Goal: Information Seeking & Learning: Learn about a topic

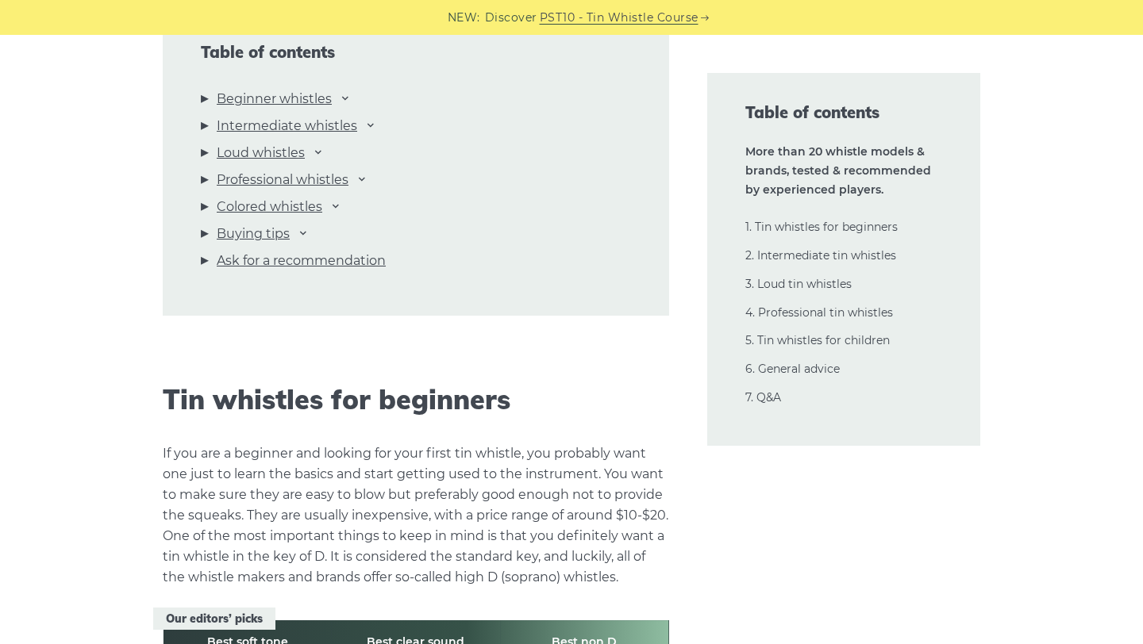
scroll to position [1789, 0]
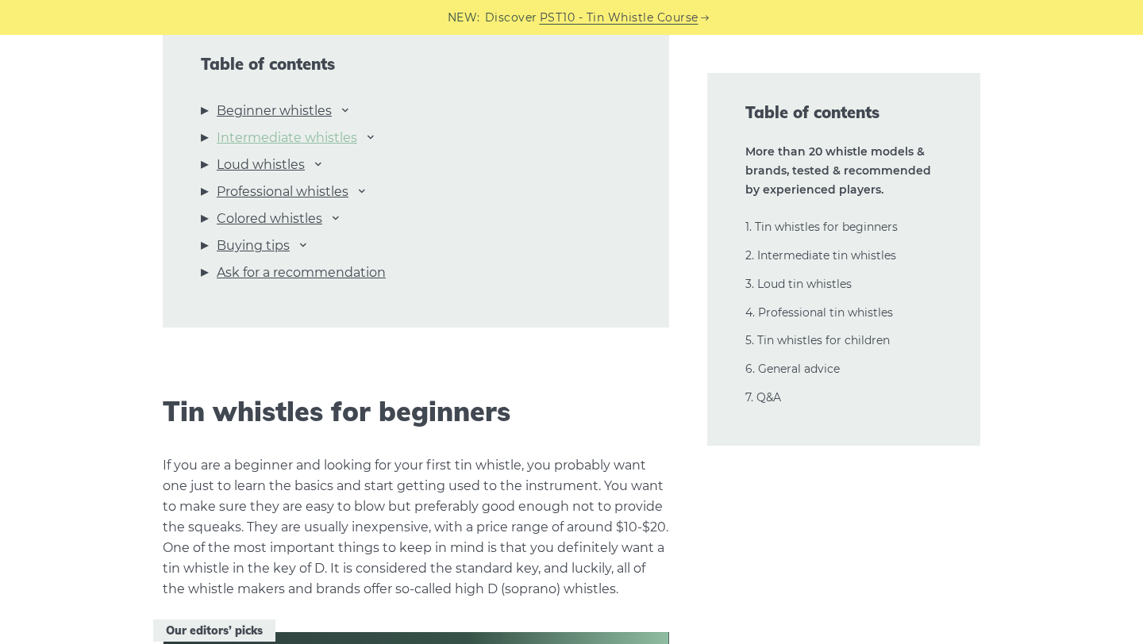
click at [328, 141] on link "Intermediate whistles" at bounding box center [287, 138] width 140 height 21
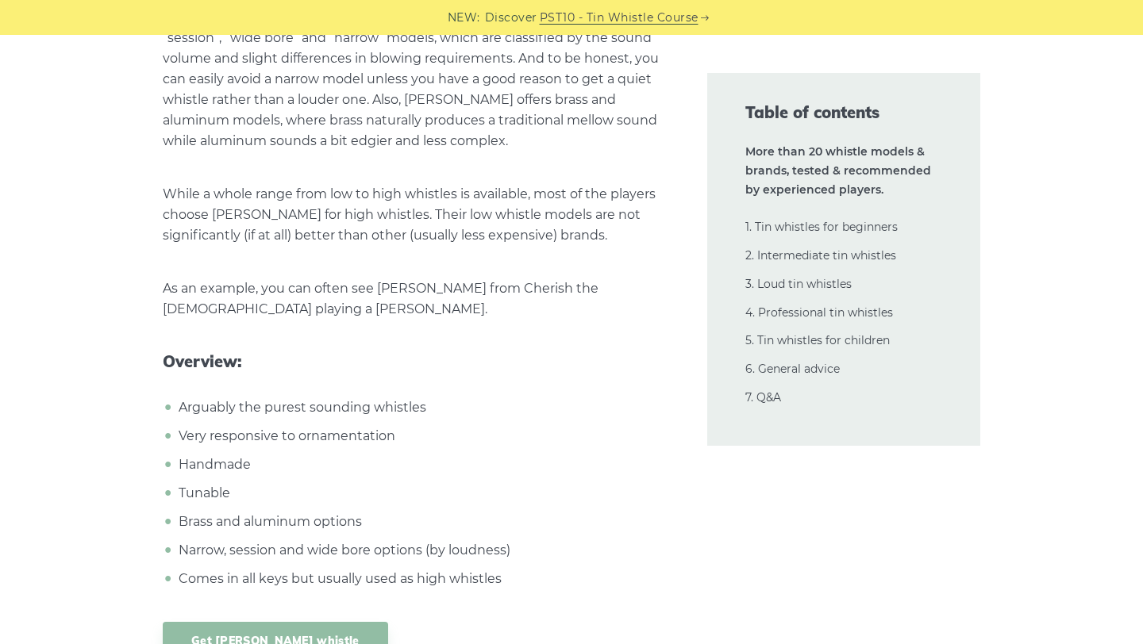
scroll to position [23651, 0]
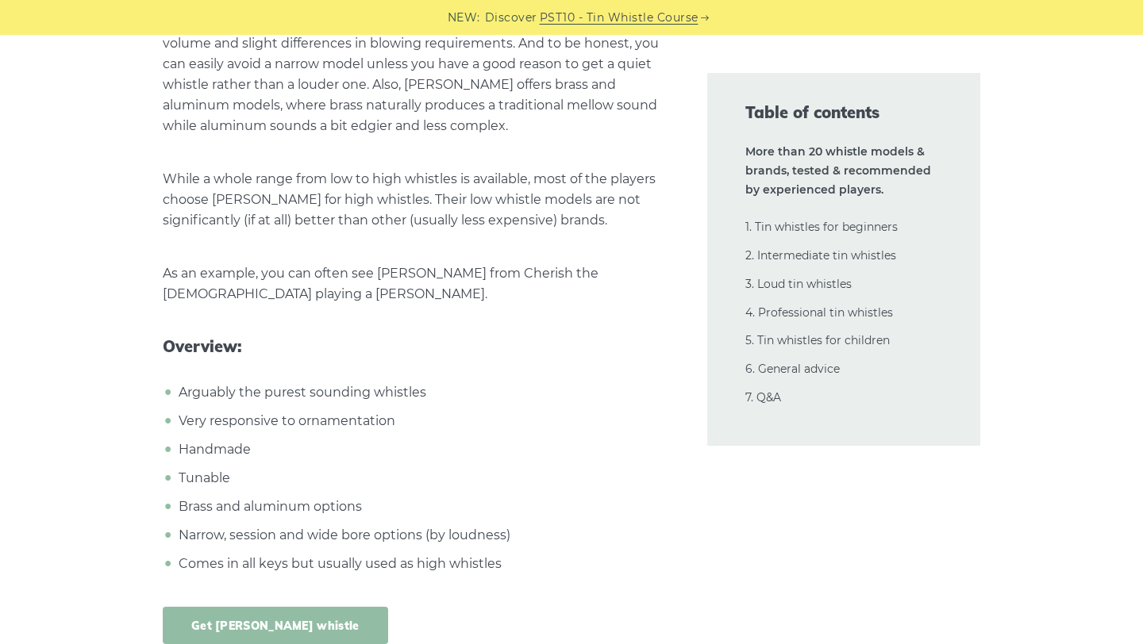
click at [237, 607] on link "Get [PERSON_NAME] whistle" at bounding box center [275, 625] width 225 height 37
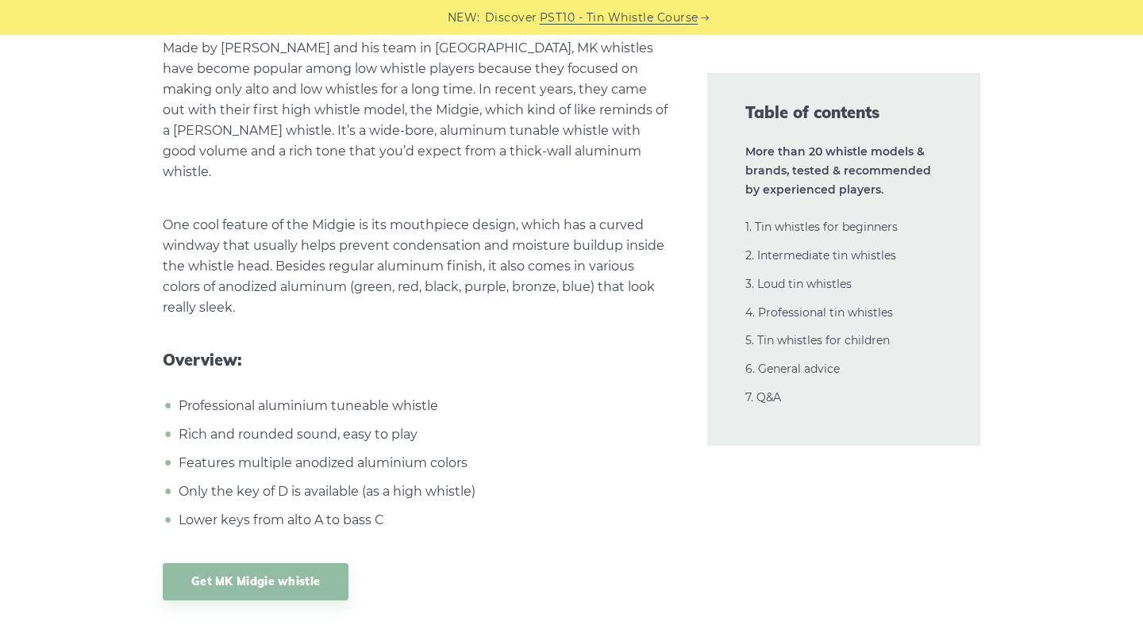
scroll to position [25564, 0]
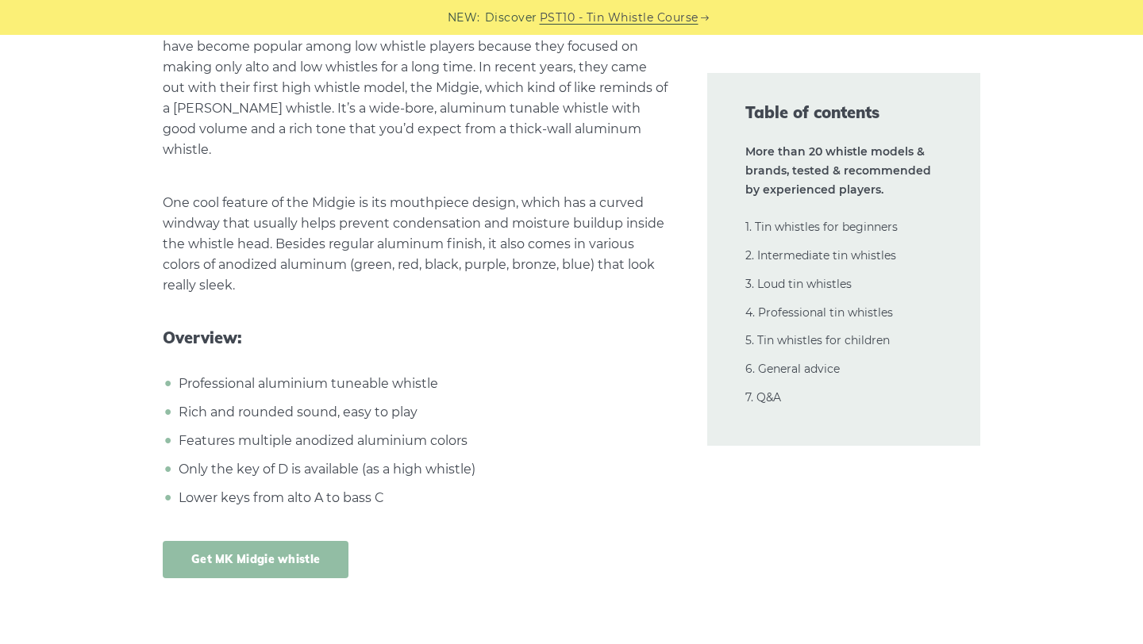
click at [270, 541] on link "Get MK Midgie whistle" at bounding box center [256, 559] width 186 height 37
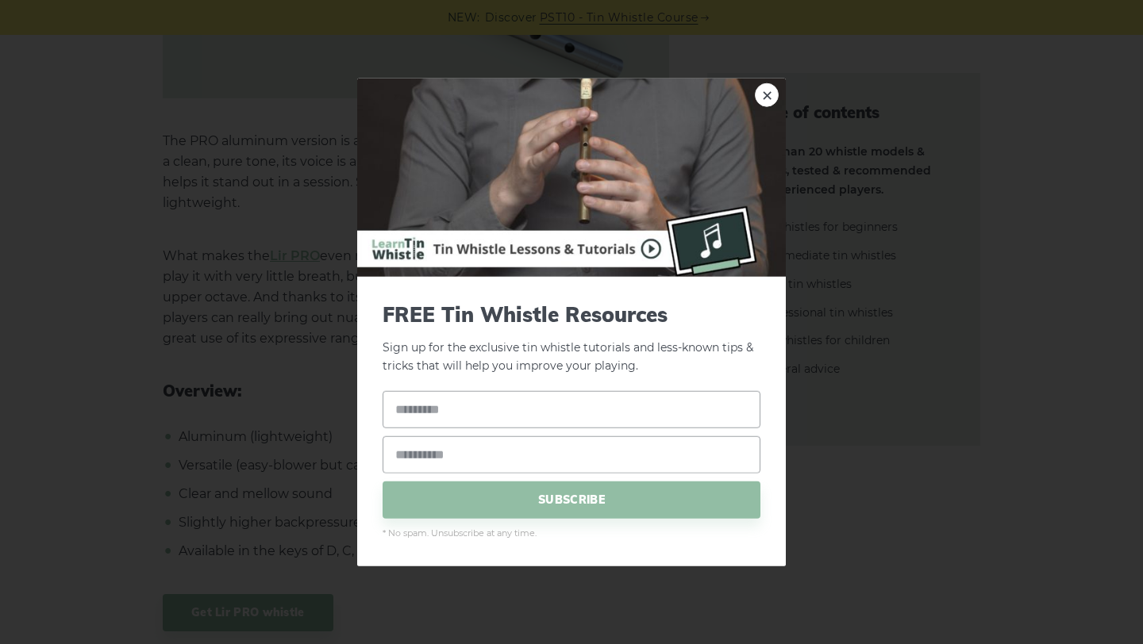
scroll to position [12176, 0]
click at [778, 89] on img at bounding box center [571, 178] width 428 height 198
click at [768, 92] on link "×" at bounding box center [767, 95] width 24 height 24
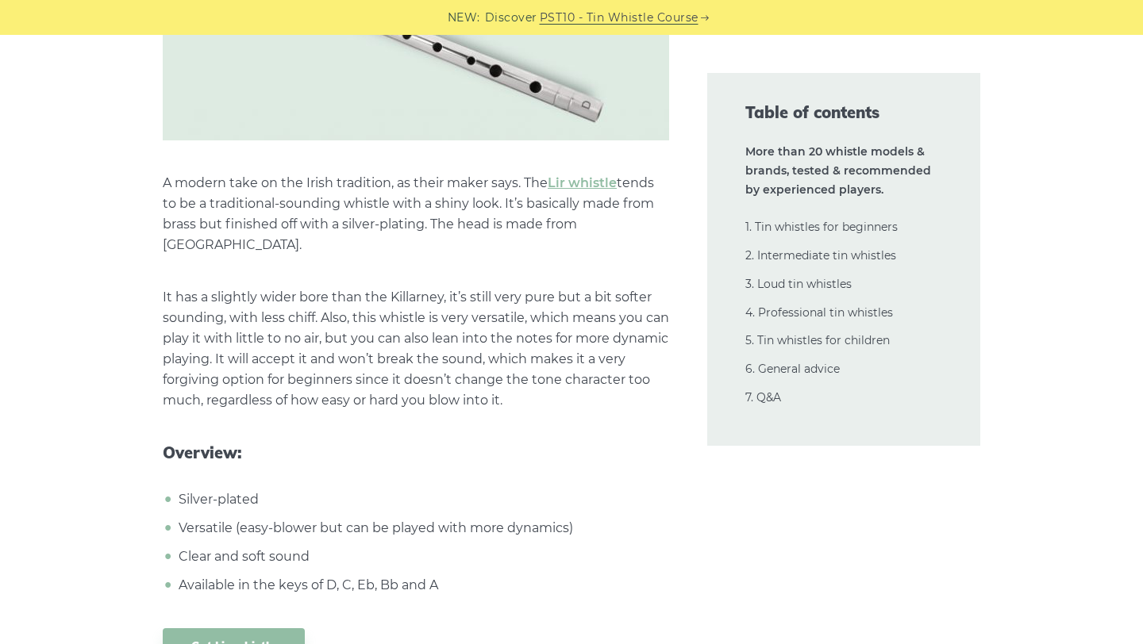
scroll to position [11252, 0]
click at [228, 631] on link "Get Lir whistle" at bounding box center [234, 649] width 142 height 37
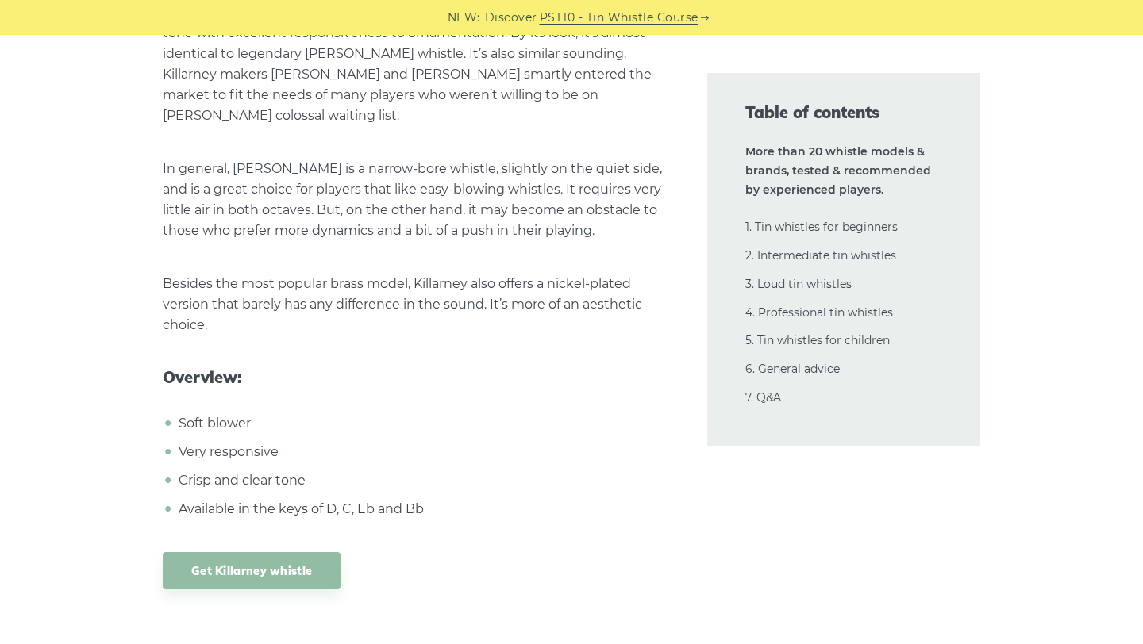
scroll to position [10467, 0]
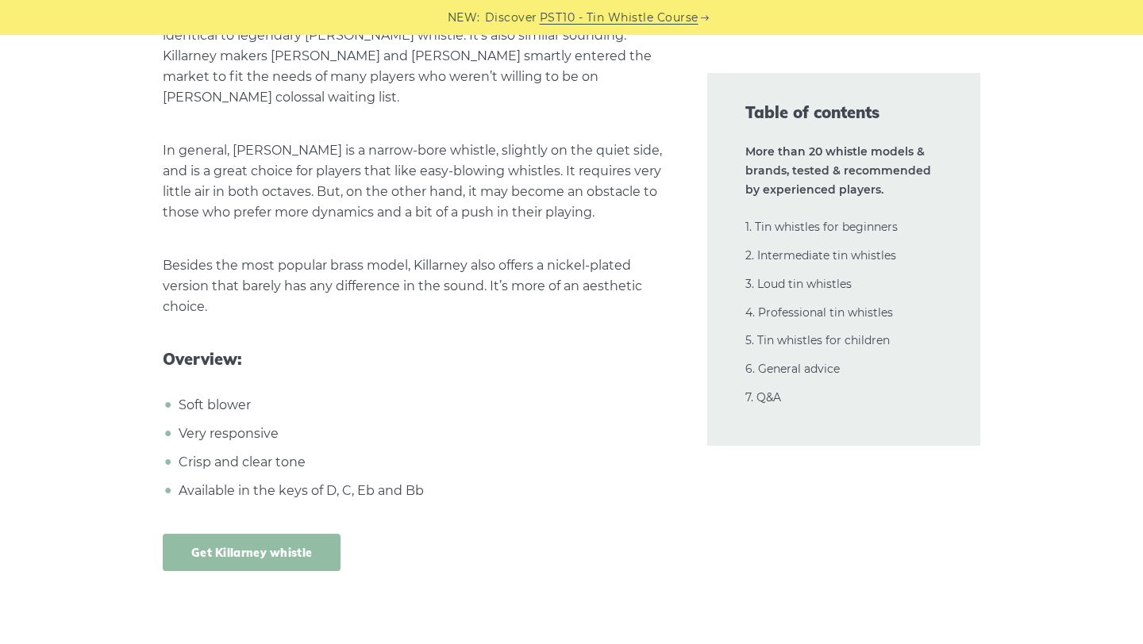
click at [274, 534] on link "Get Killarney whistle" at bounding box center [252, 552] width 178 height 37
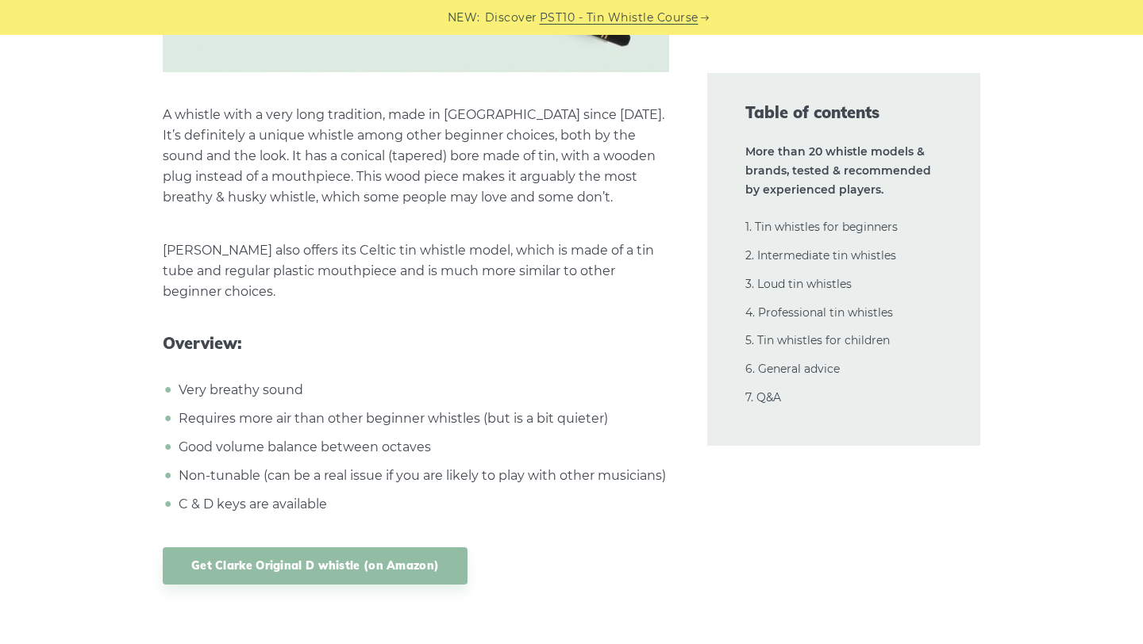
scroll to position [5510, 0]
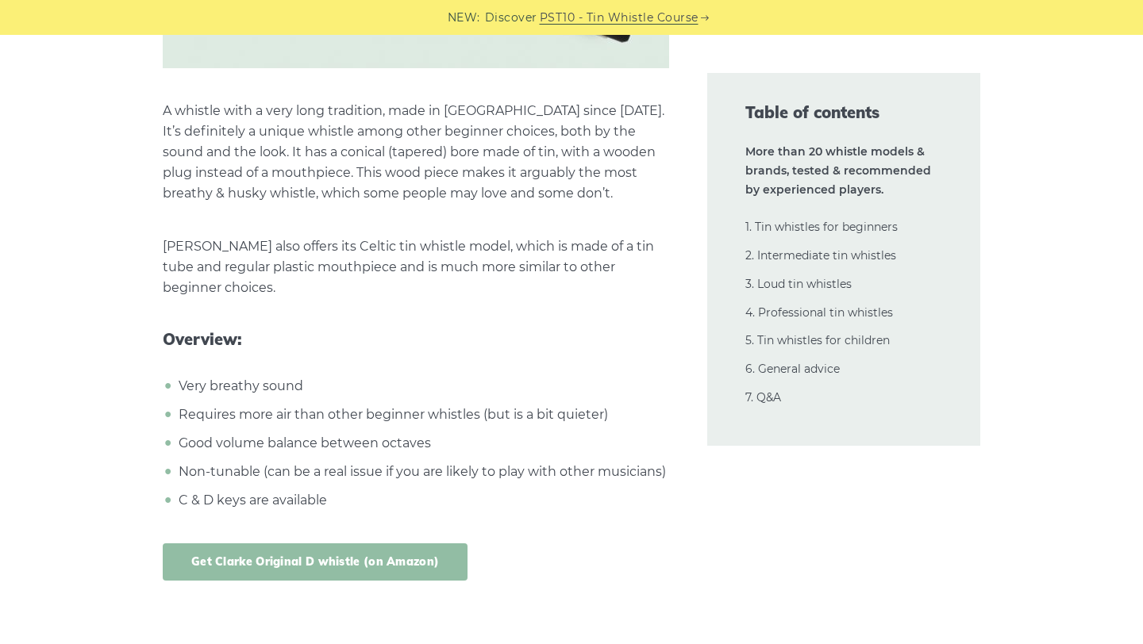
click at [333, 544] on link "Get Clarke Original D whistle (on Amazon)" at bounding box center [315, 562] width 305 height 37
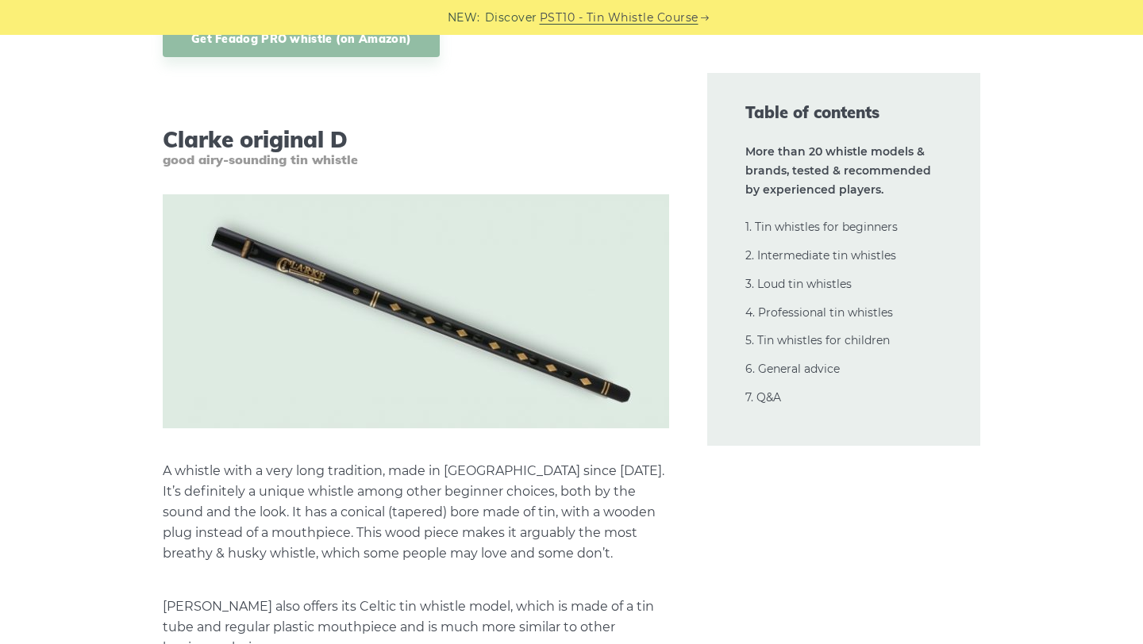
scroll to position [5131, 0]
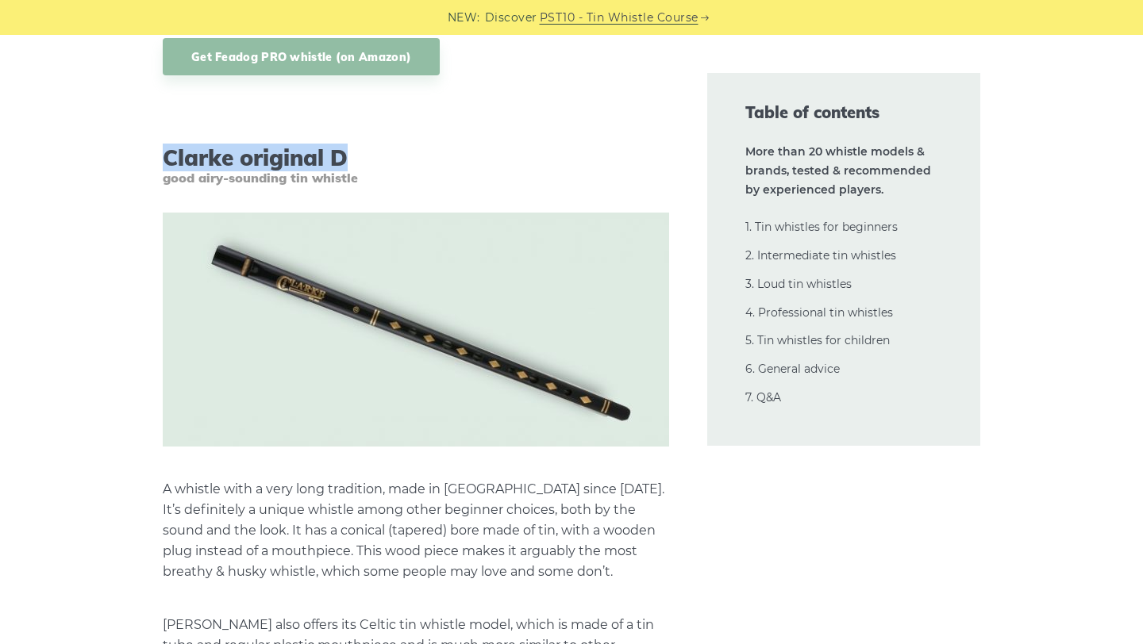
drag, startPoint x: 144, startPoint y: 142, endPoint x: 417, endPoint y: 142, distance: 273.0
copy h3 "Clarke original D"
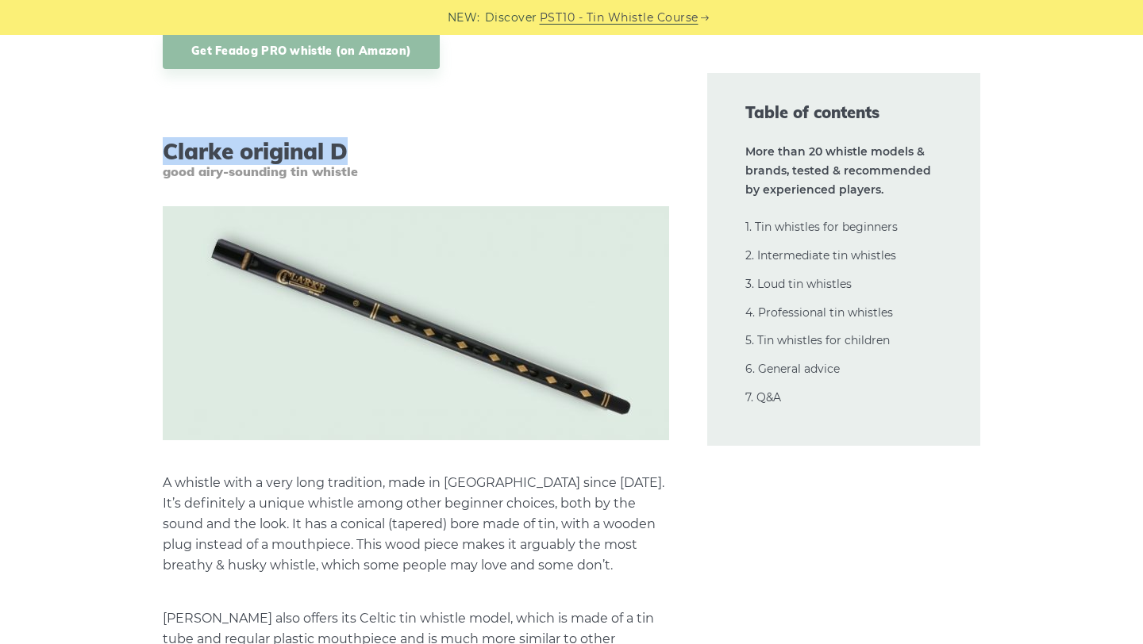
scroll to position [5133, 0]
